Goal: Task Accomplishment & Management: Use online tool/utility

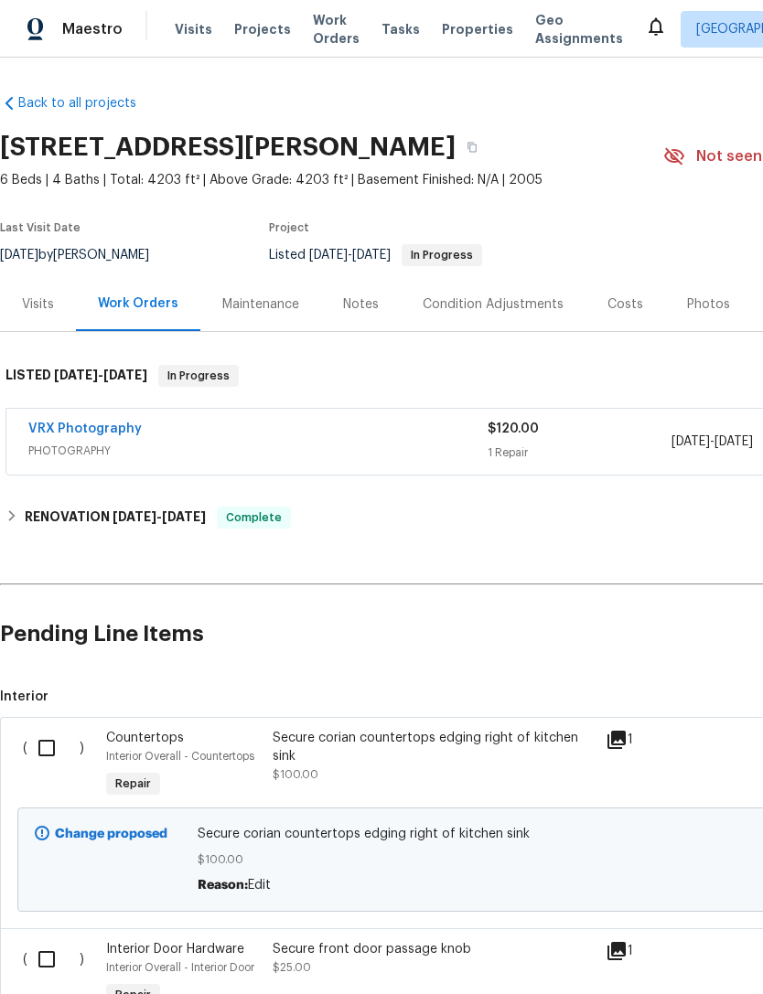
click at [52, 732] on input "checkbox" at bounding box center [53, 748] width 52 height 38
checkbox input "true"
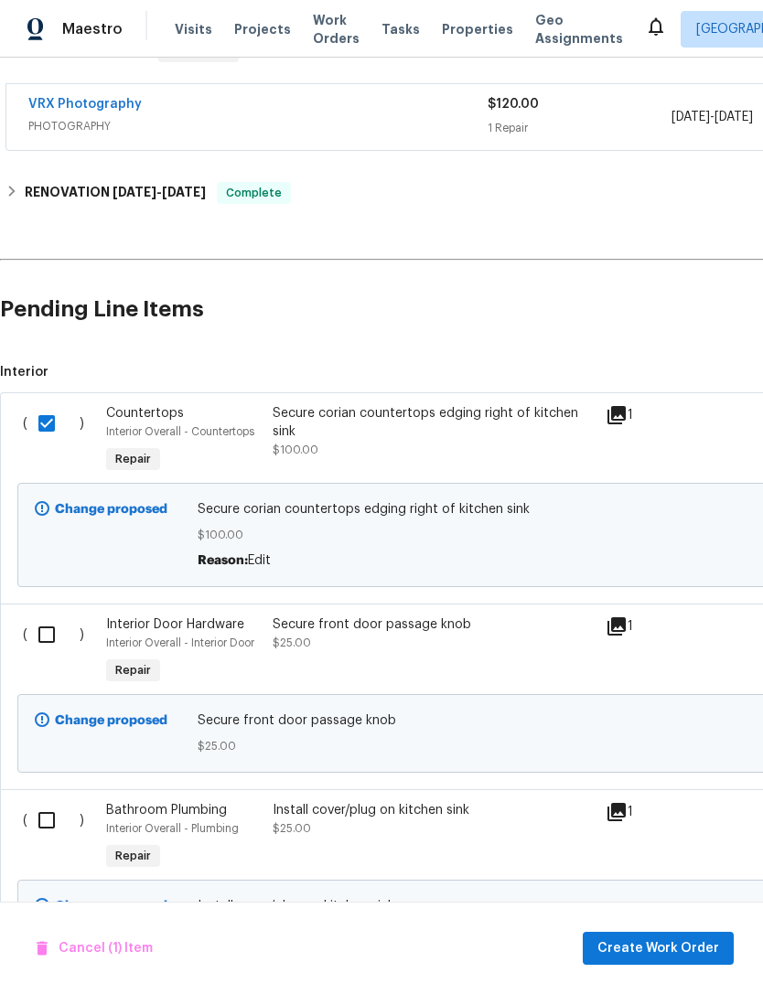
scroll to position [325, 0]
click at [60, 826] on input "checkbox" at bounding box center [53, 820] width 52 height 38
checkbox input "true"
click at [56, 637] on input "checkbox" at bounding box center [53, 634] width 52 height 38
checkbox input "true"
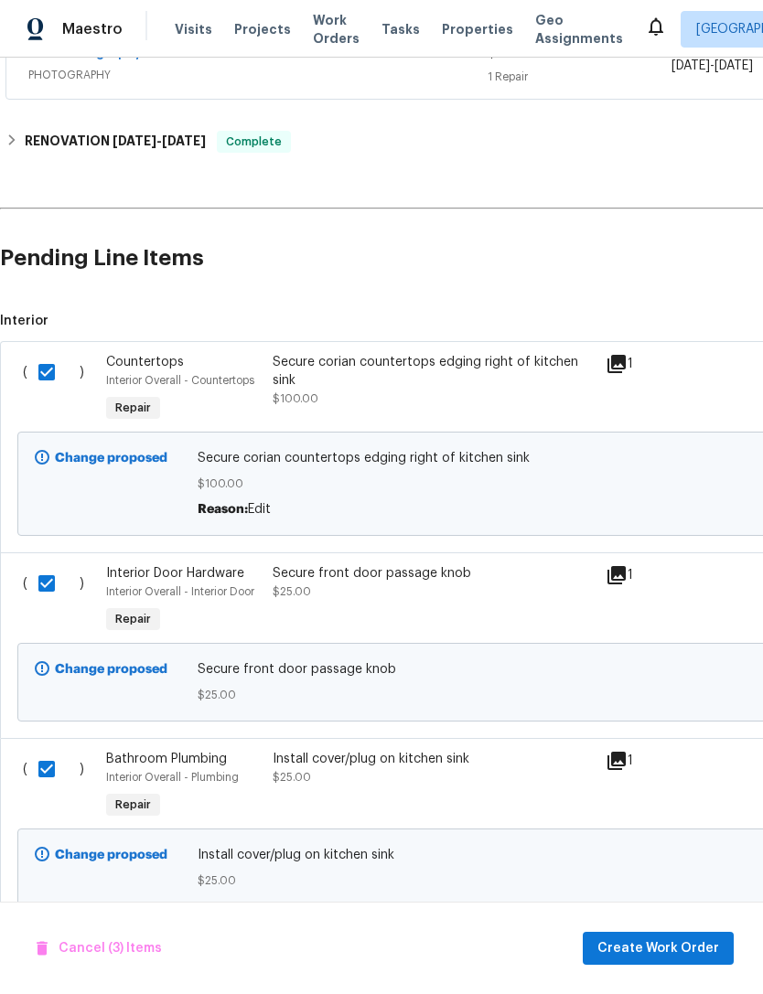
scroll to position [375, 0]
click at [675, 941] on span "Create Work Order" at bounding box center [658, 948] width 122 height 23
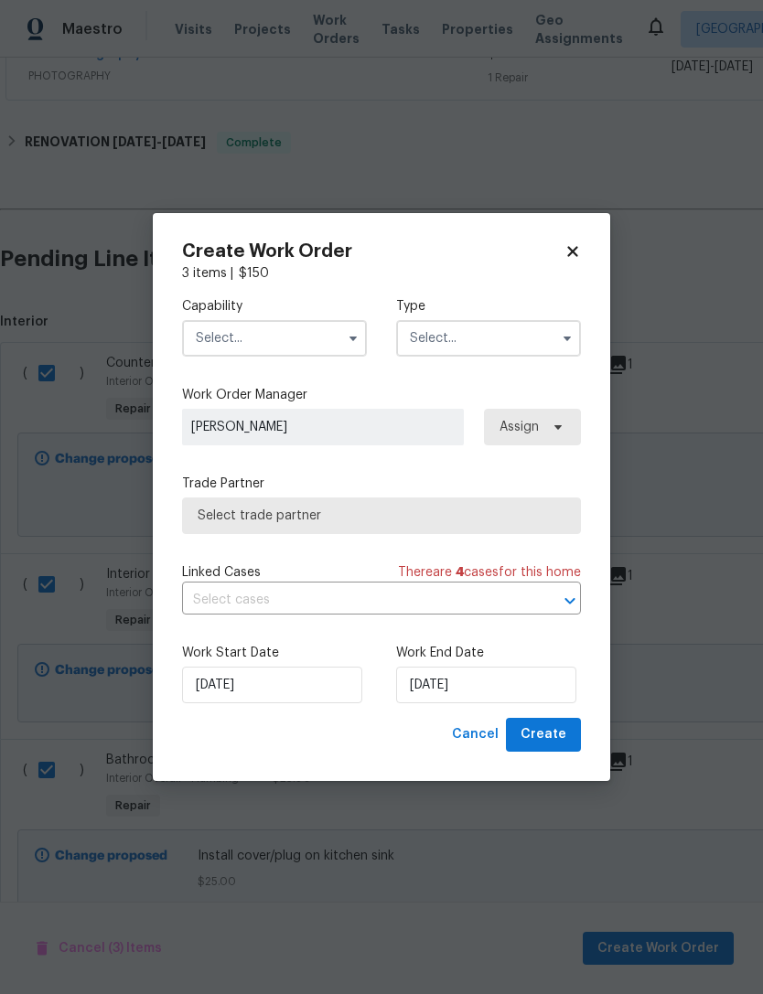
click at [336, 347] on input "text" at bounding box center [274, 338] width 185 height 37
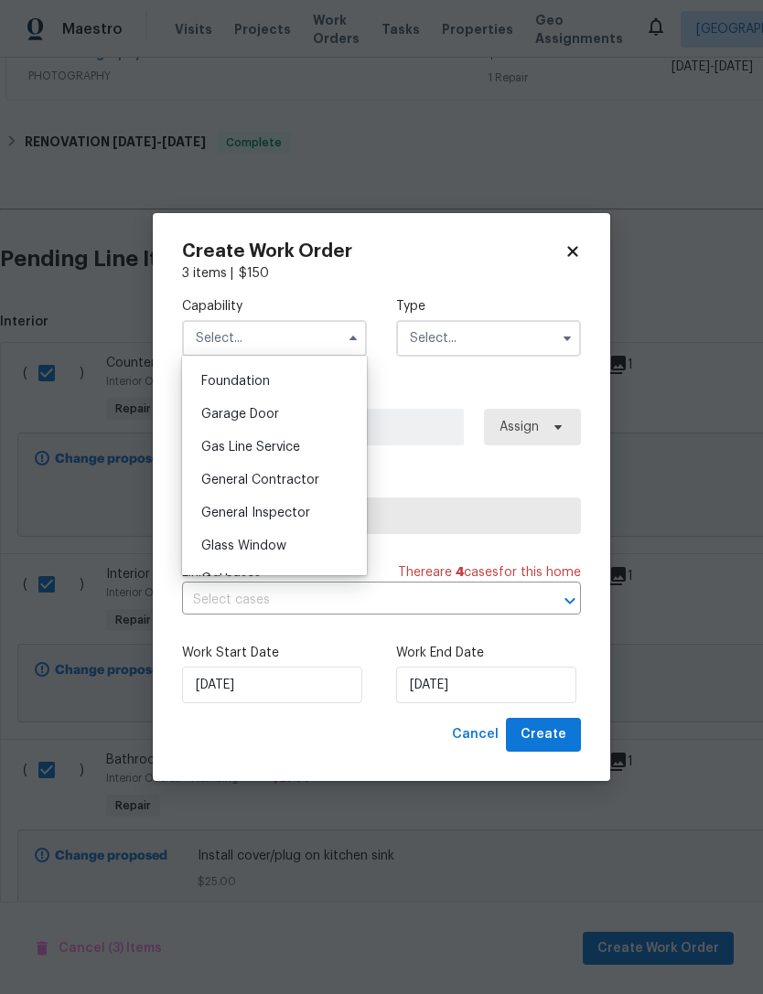
scroll to position [775, 0]
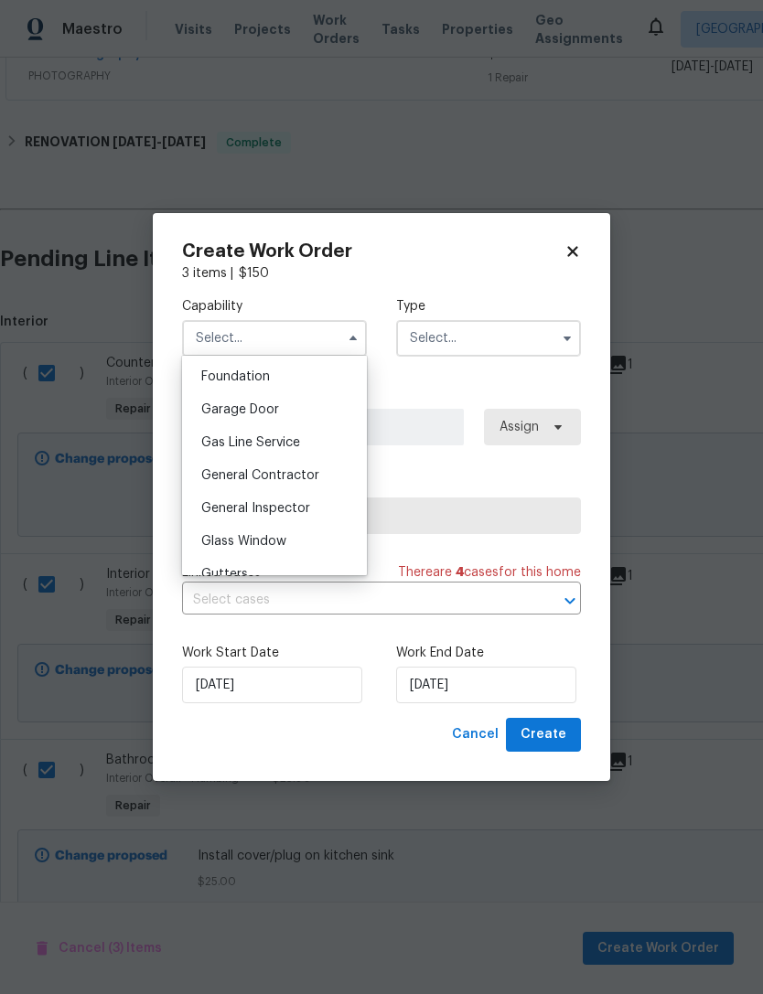
click at [341, 478] on div "General Contractor" at bounding box center [275, 475] width 176 height 33
type input "General Contractor"
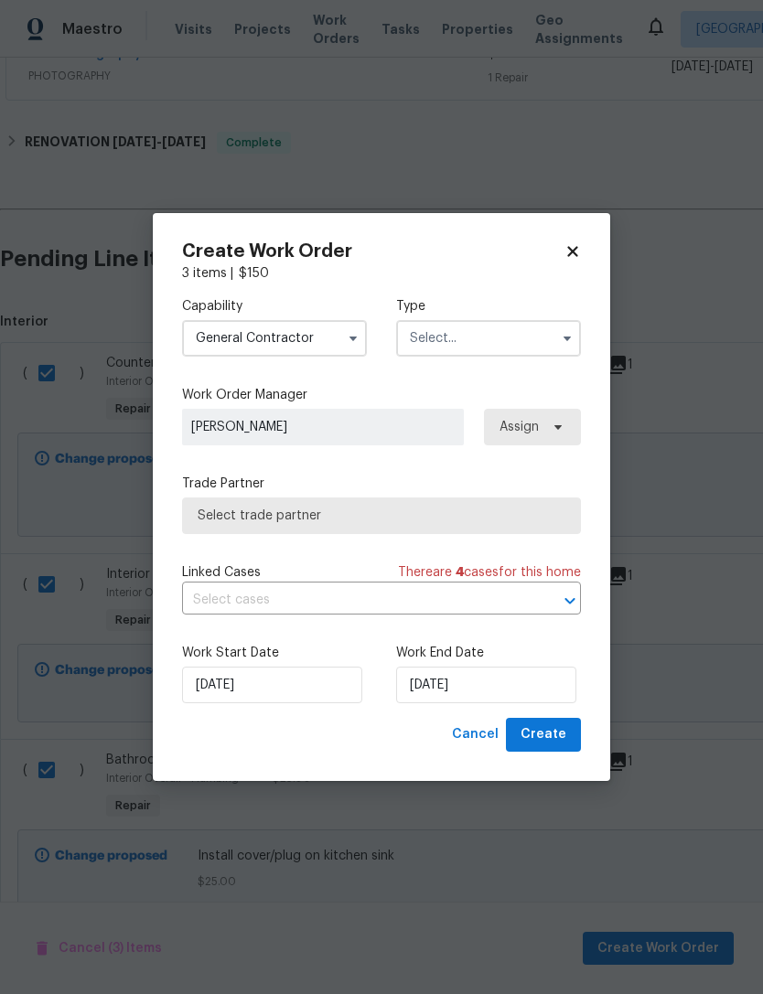
click at [537, 342] on input "text" at bounding box center [488, 338] width 185 height 37
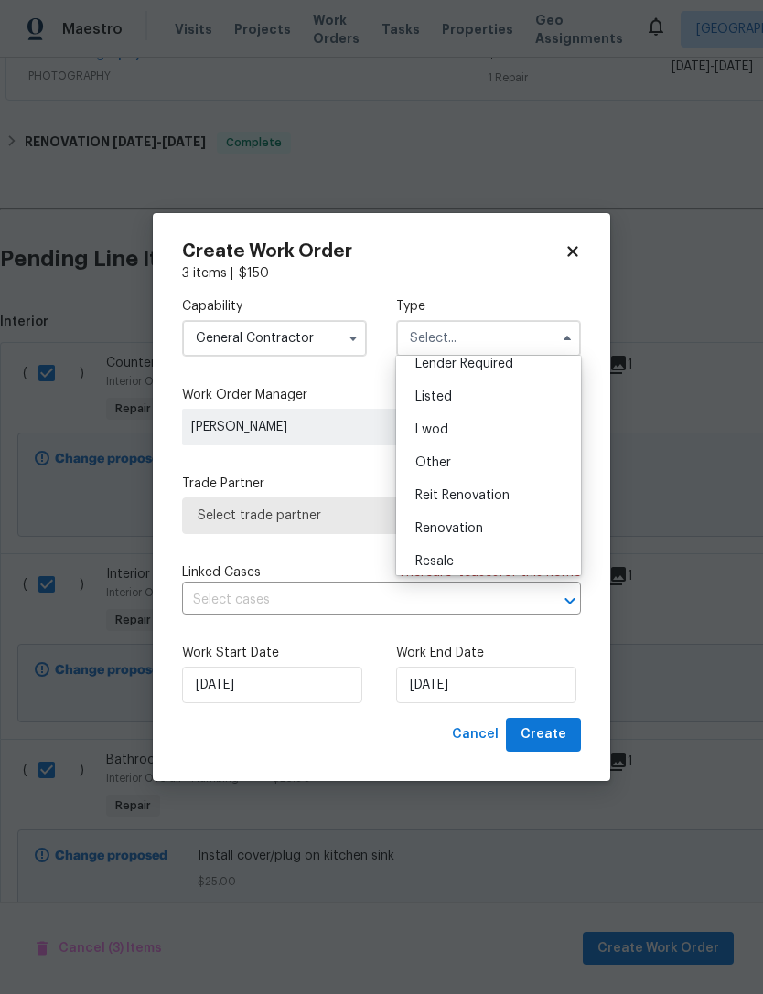
scroll to position [143, 0]
click at [540, 394] on div "Listed" at bounding box center [488, 398] width 176 height 33
type input "Listed"
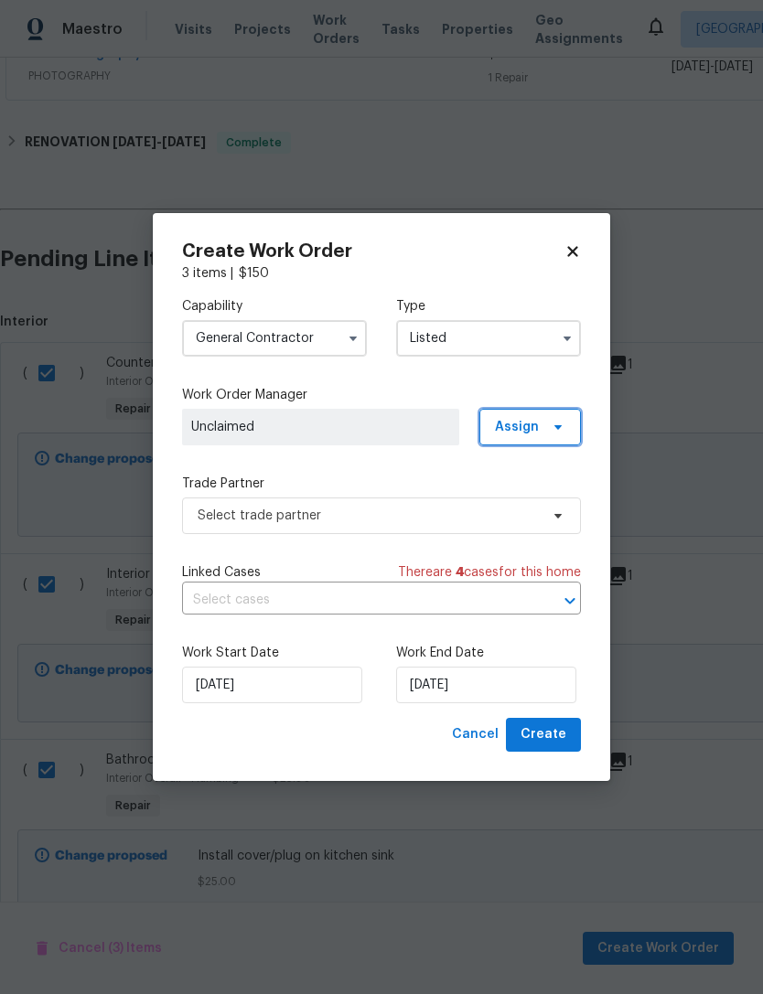
click at [565, 428] on span "Assign" at bounding box center [529, 427] width 101 height 37
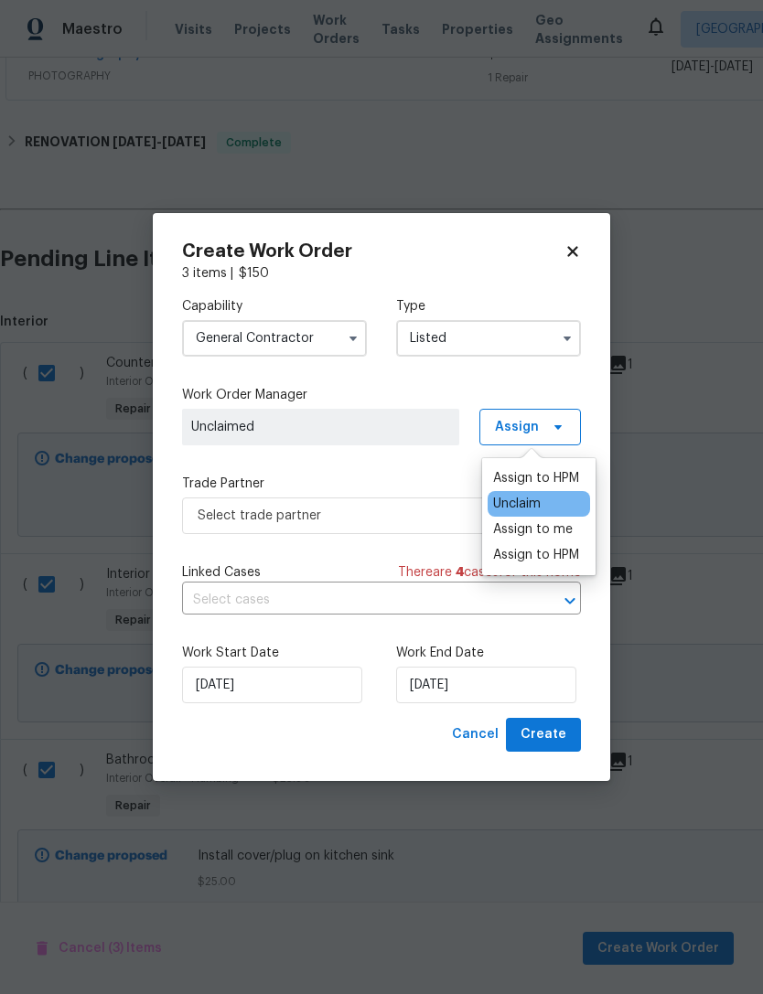
click at [563, 474] on div "Assign to HPM" at bounding box center [536, 478] width 86 height 18
click at [595, 377] on div "Create Work Order 3 items | $ 150 Capability General [DEMOGRAPHIC_DATA] Type Li…" at bounding box center [381, 497] width 457 height 568
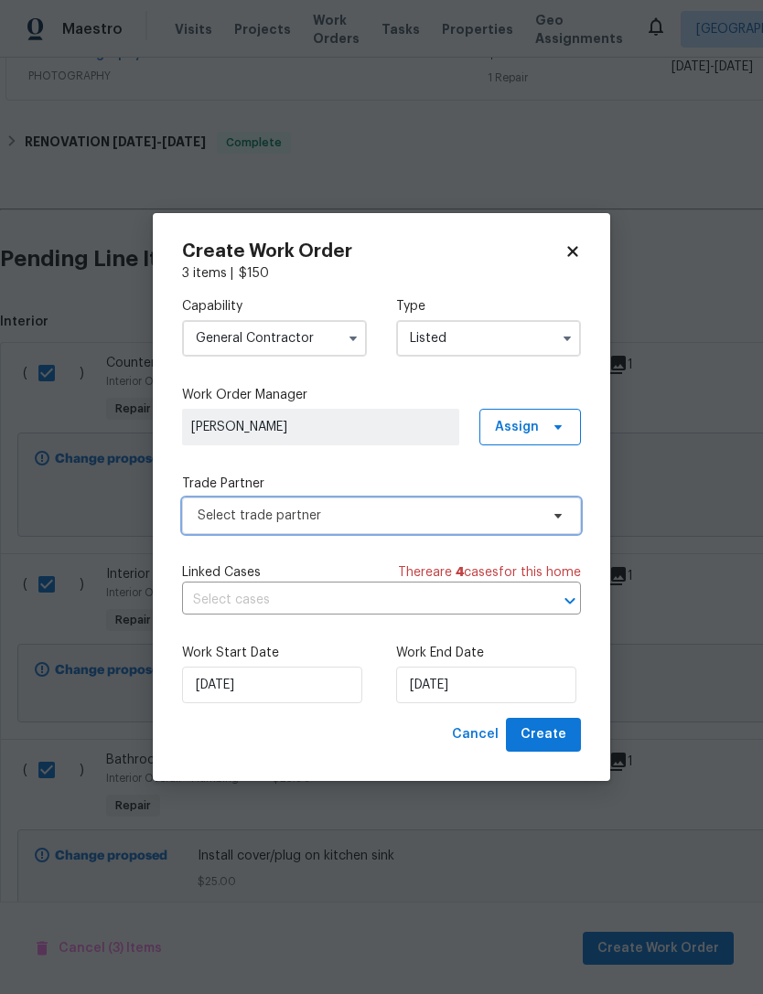
click at [529, 524] on span "Select trade partner" at bounding box center [381, 515] width 399 height 37
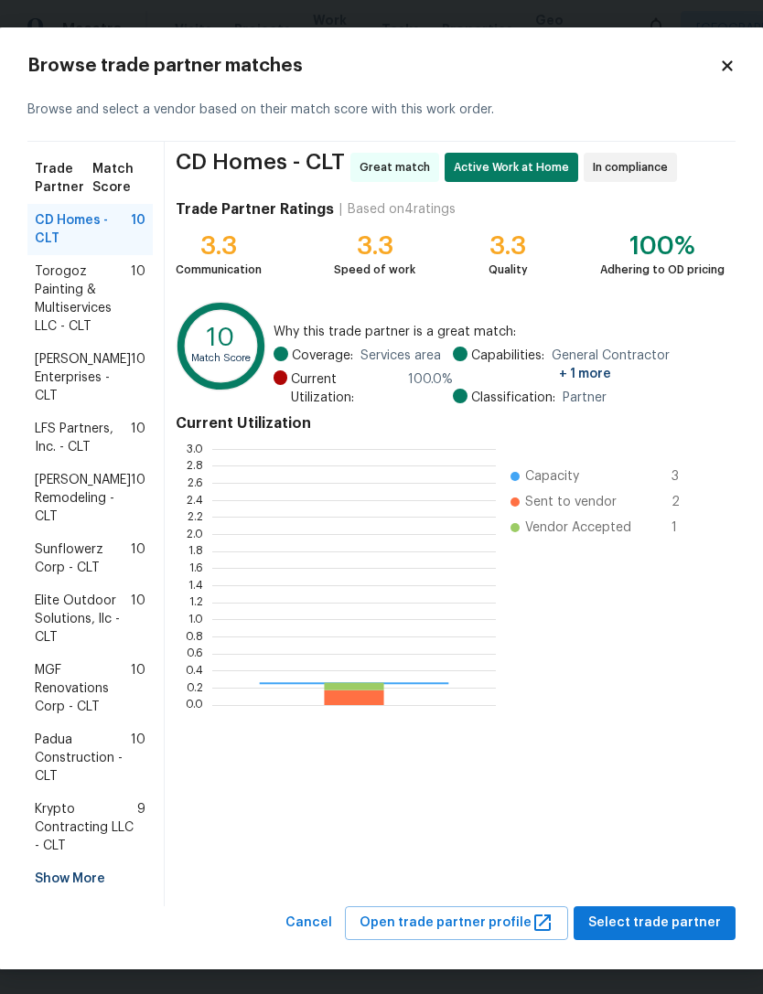
scroll to position [256, 283]
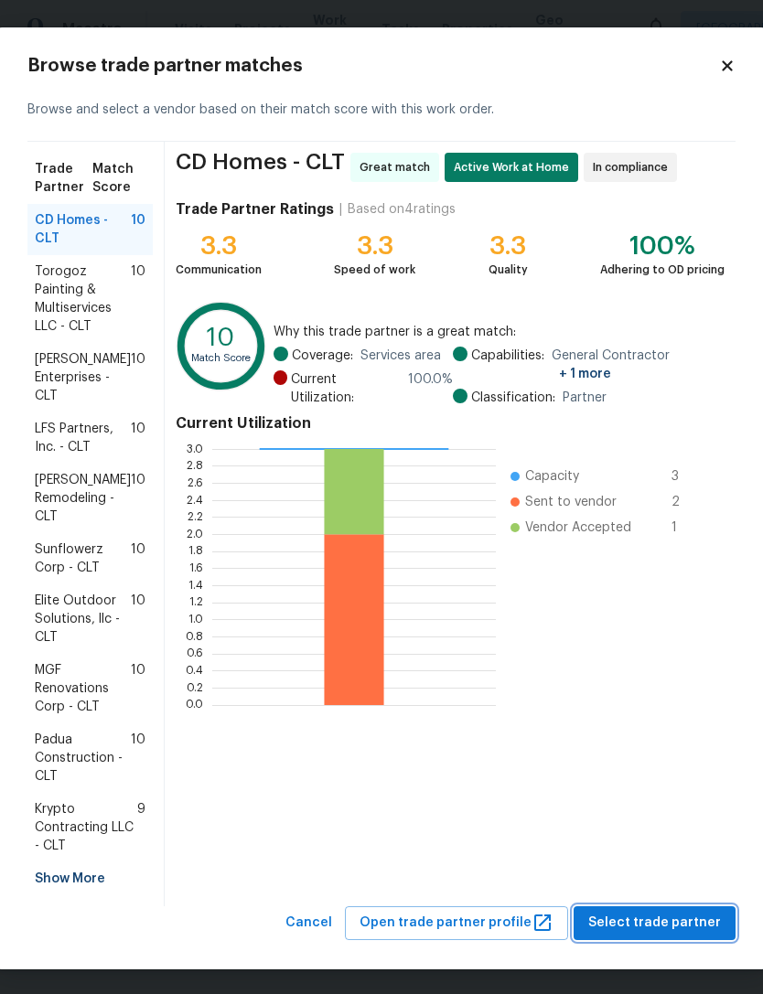
click at [680, 915] on span "Select trade partner" at bounding box center [654, 923] width 133 height 23
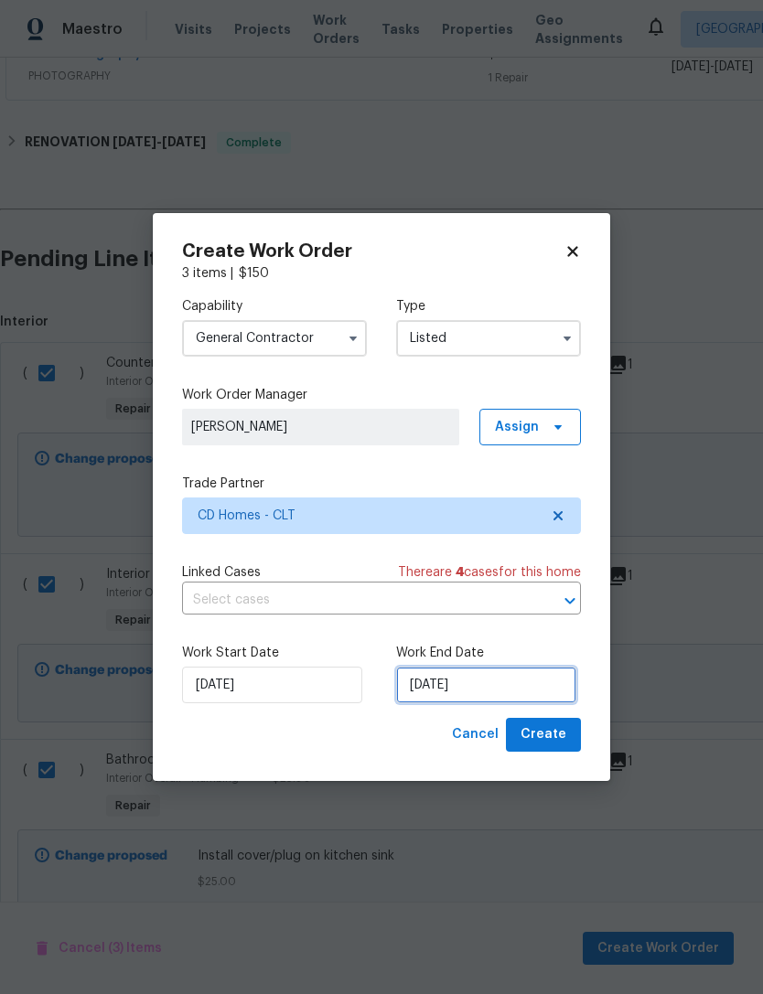
click at [550, 680] on input "[DATE]" at bounding box center [486, 685] width 180 height 37
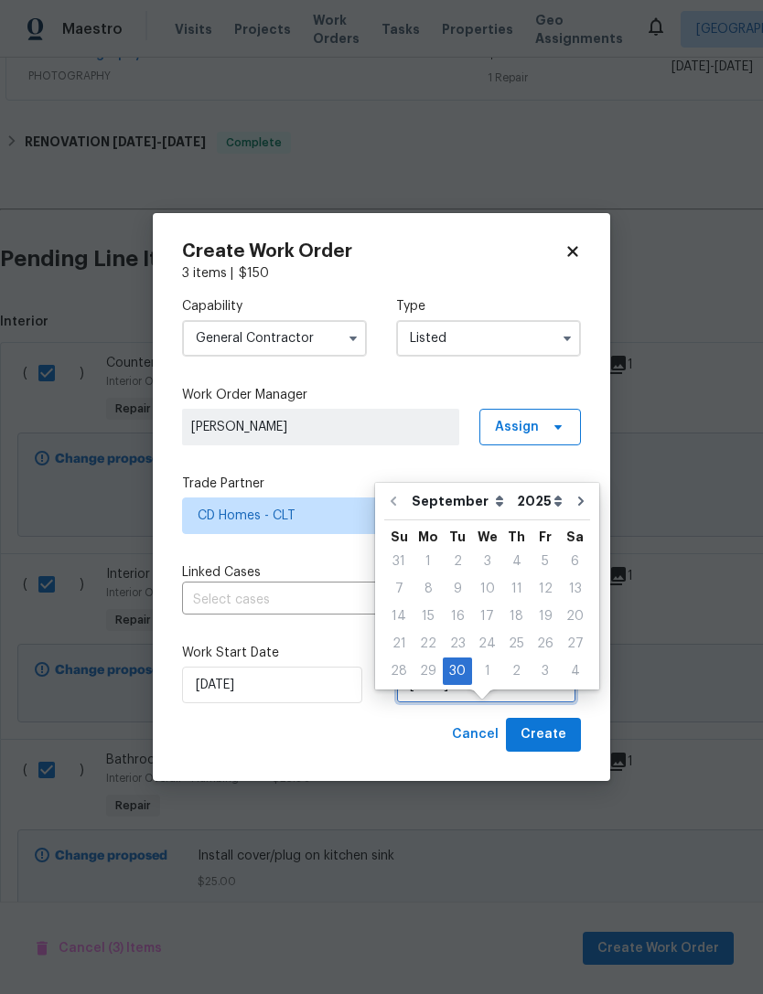
scroll to position [34, 0]
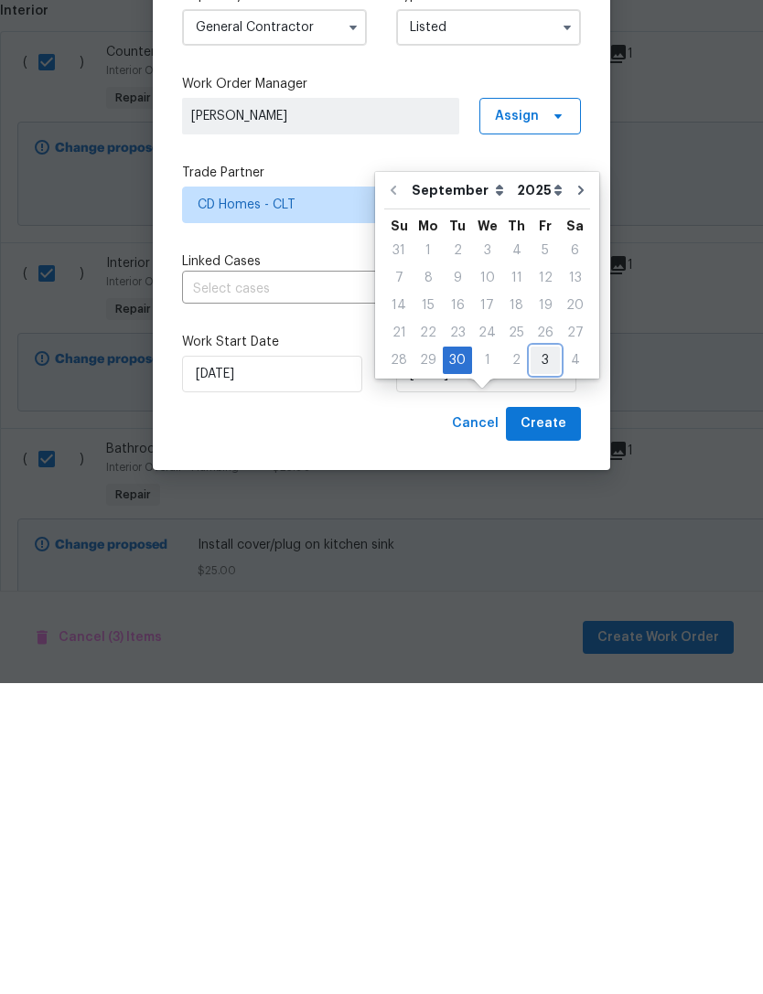
click at [533, 658] on div "3" at bounding box center [544, 671] width 29 height 26
type input "[DATE]"
select select "9"
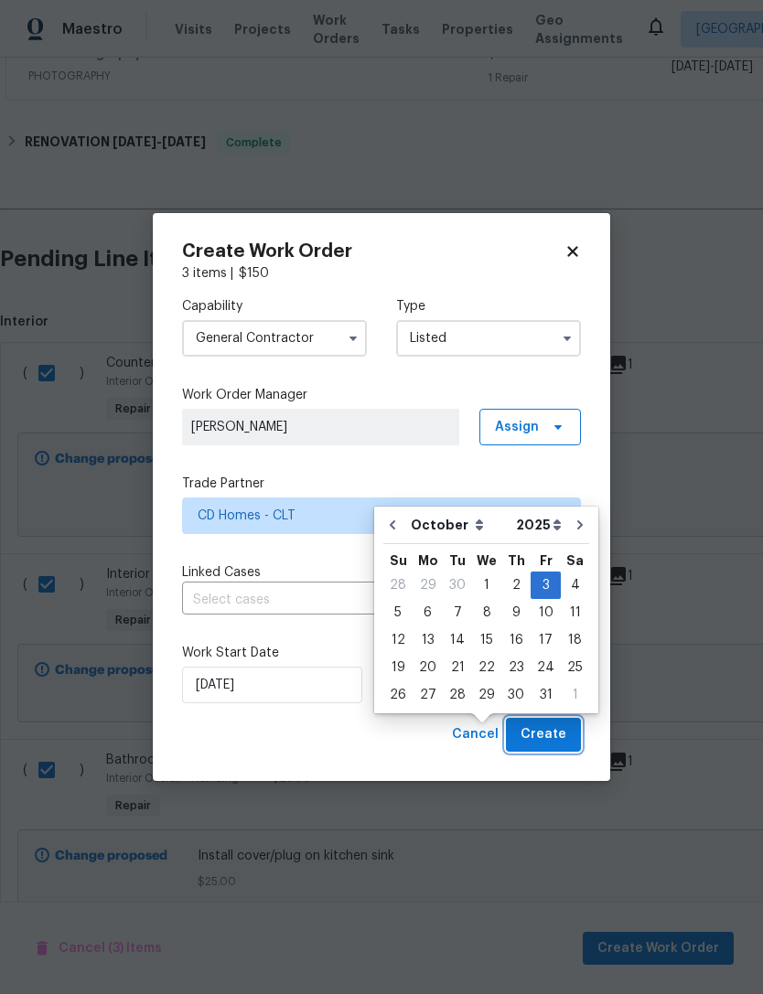
click at [572, 730] on button "Create" at bounding box center [543, 735] width 75 height 34
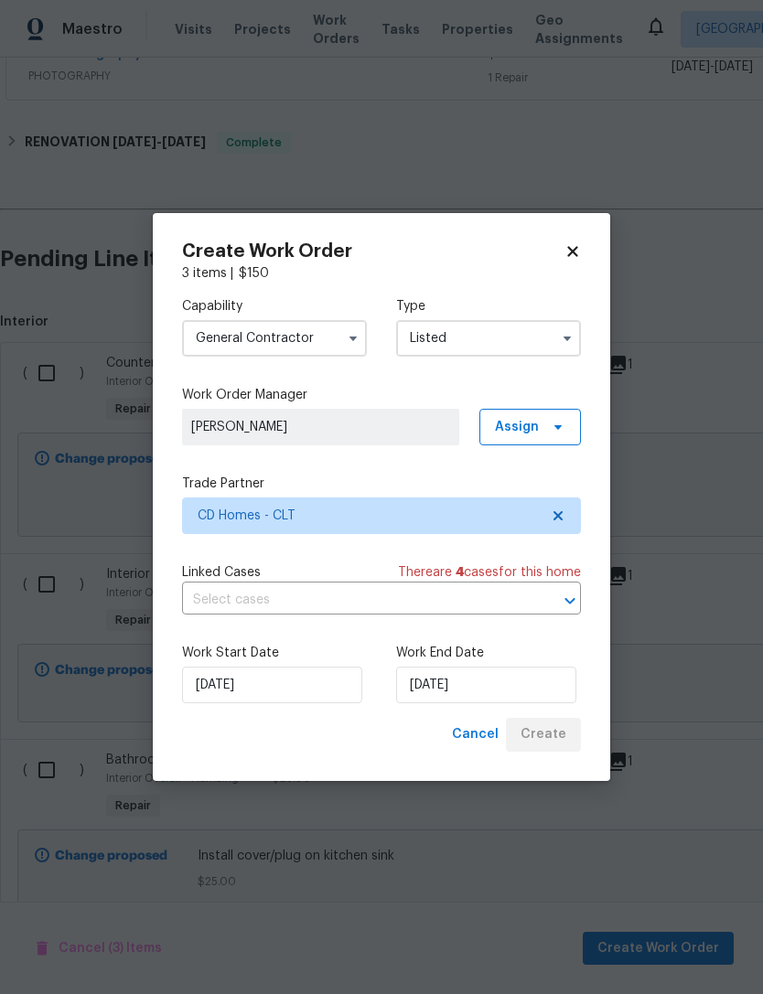
checkbox input "false"
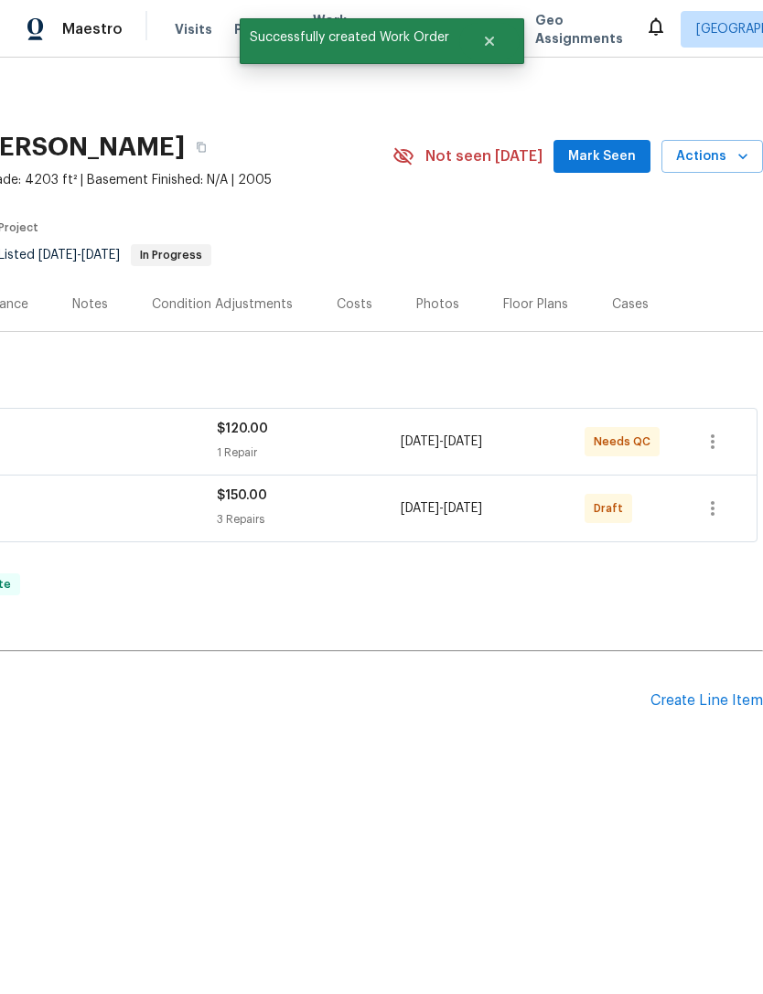
scroll to position [0, 271]
click at [720, 511] on icon "button" at bounding box center [712, 508] width 22 height 22
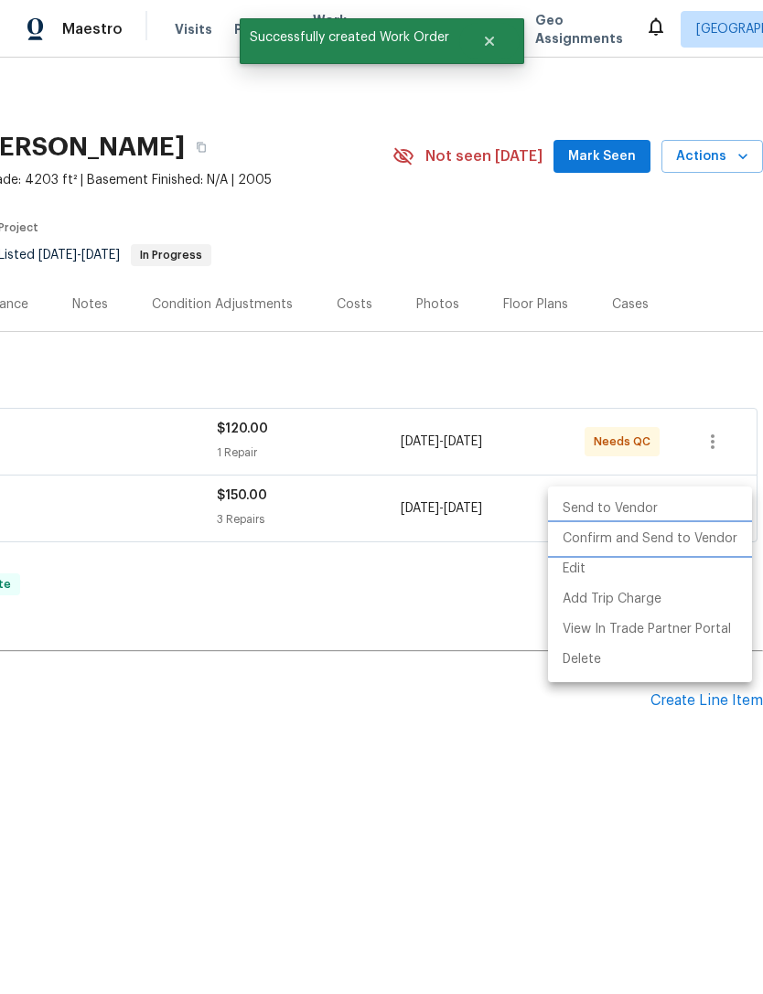
click at [703, 540] on li "Confirm and Send to Vendor" at bounding box center [650, 539] width 204 height 30
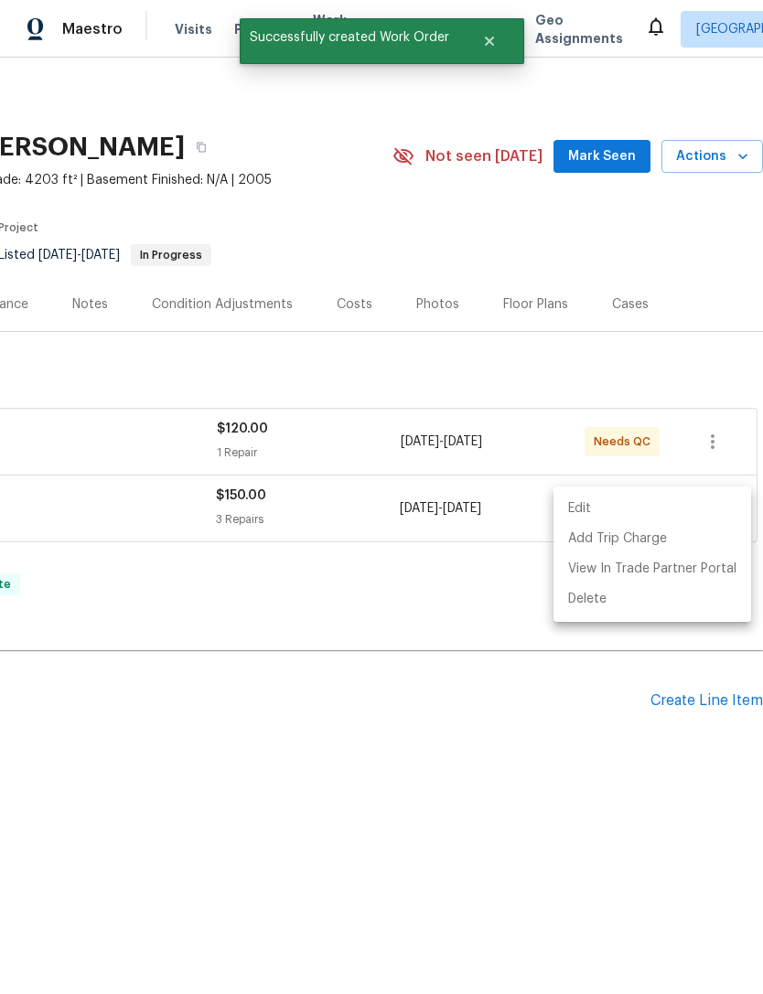
click at [490, 623] on div at bounding box center [381, 497] width 763 height 994
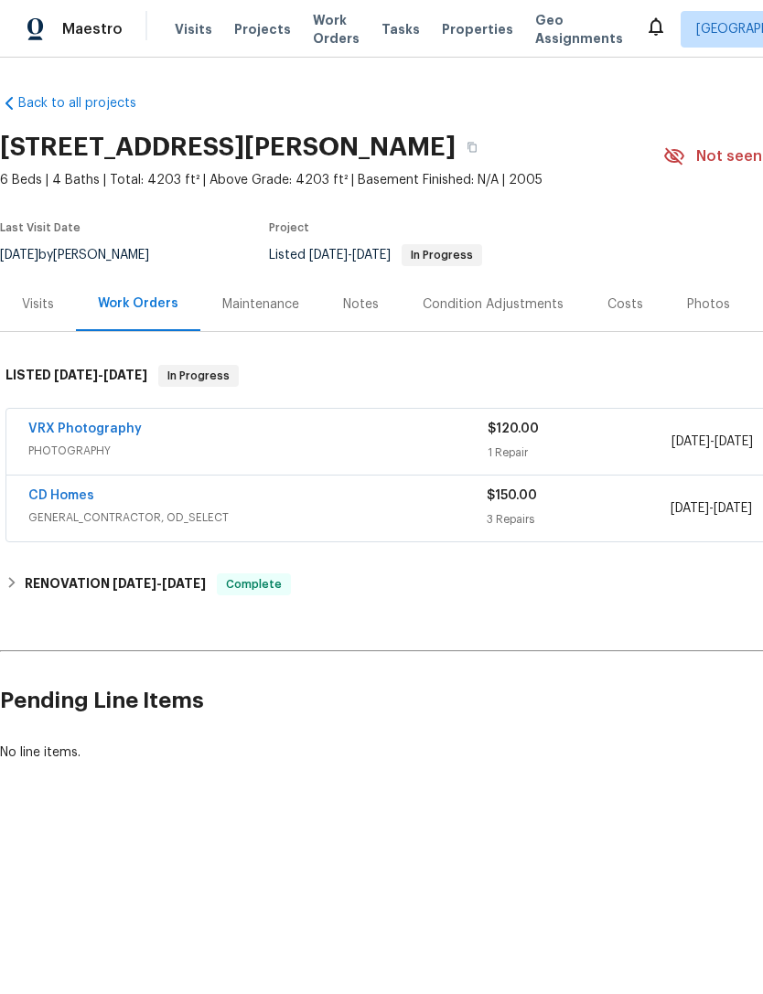
scroll to position [0, 0]
click at [50, 494] on link "CD Homes" at bounding box center [61, 495] width 66 height 13
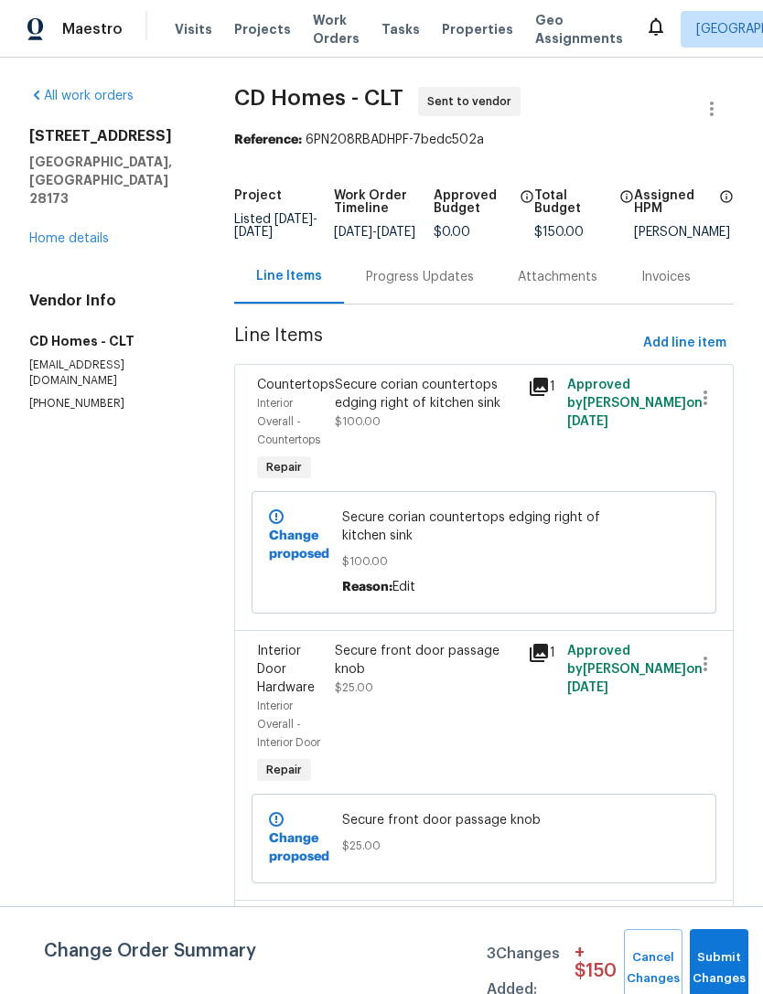
click at [433, 286] on div "Progress Updates" at bounding box center [420, 277] width 108 height 18
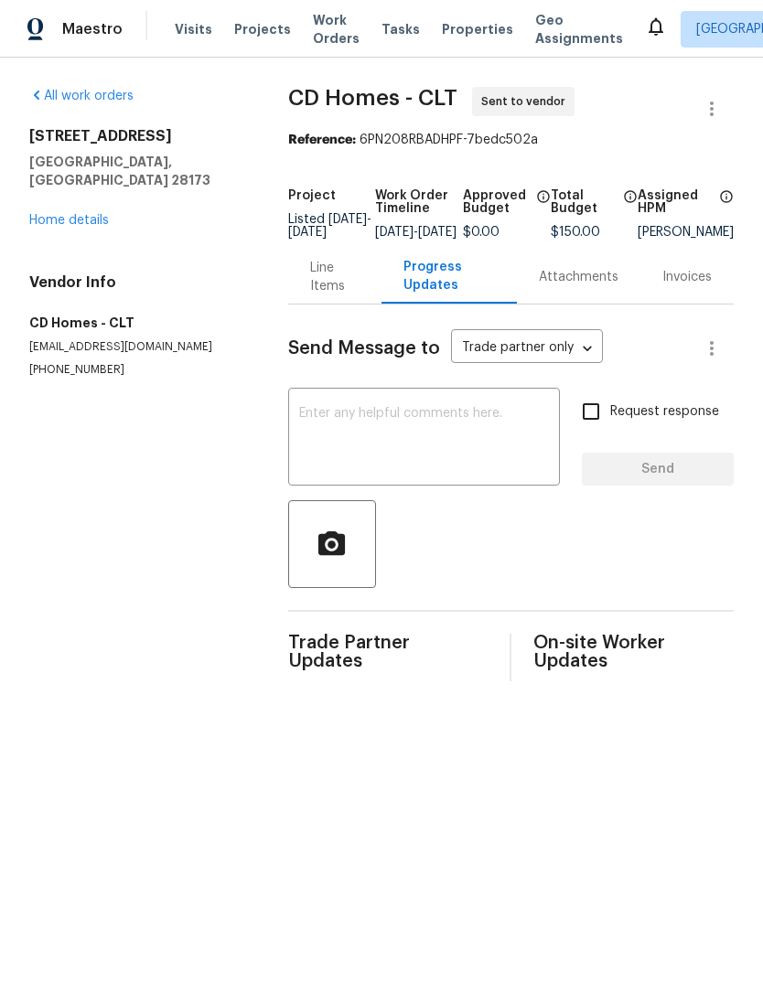
click at [519, 465] on textarea at bounding box center [424, 439] width 250 height 64
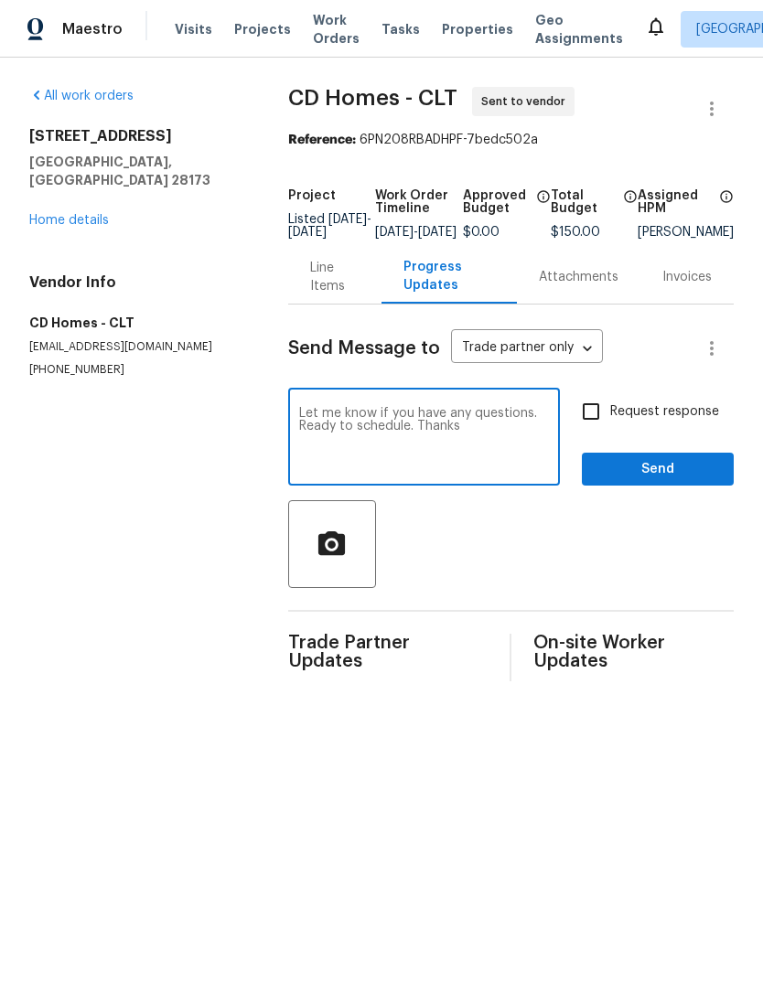
type textarea "Let me know if you have any questions. Ready to schedule. Thanks"
click at [598, 430] on input "Request response" at bounding box center [590, 411] width 38 height 38
checkbox input "true"
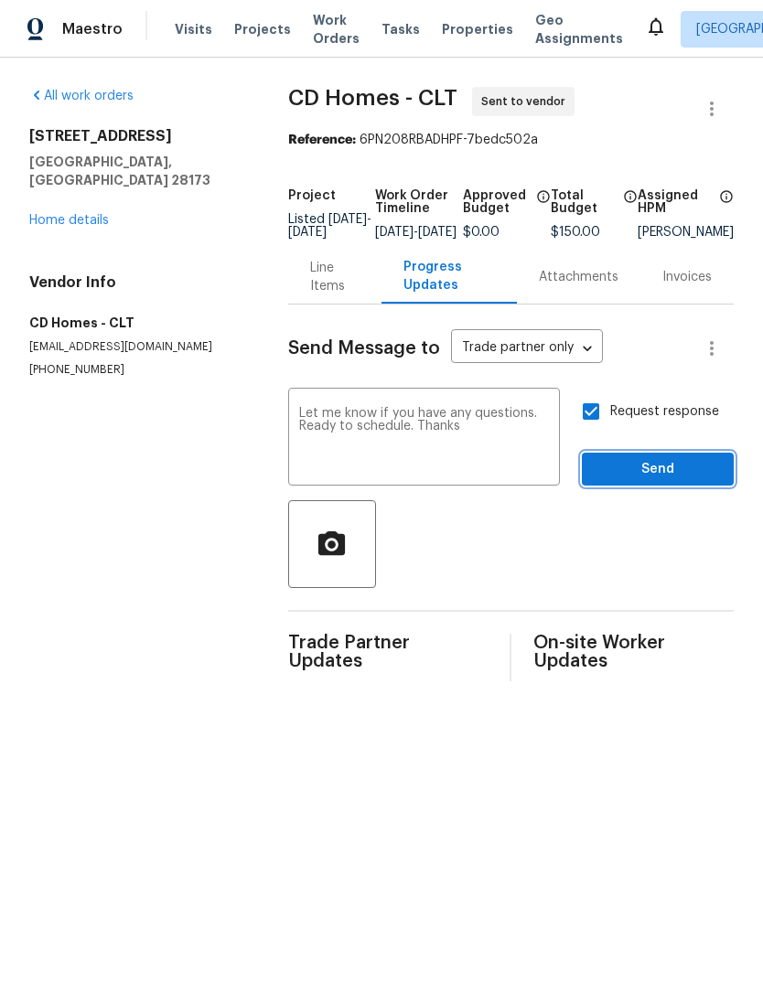
click at [639, 481] on span "Send" at bounding box center [657, 469] width 123 height 23
